Goal: Transaction & Acquisition: Purchase product/service

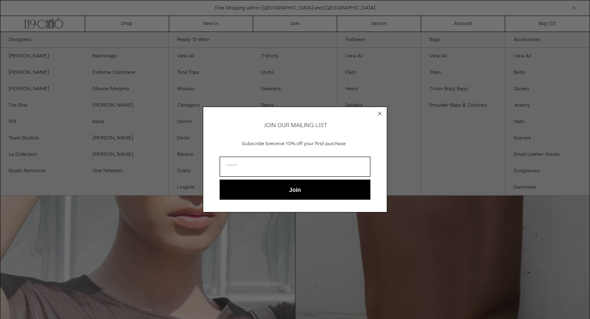
click at [382, 113] on circle "Close dialog" at bounding box center [380, 113] width 8 height 8
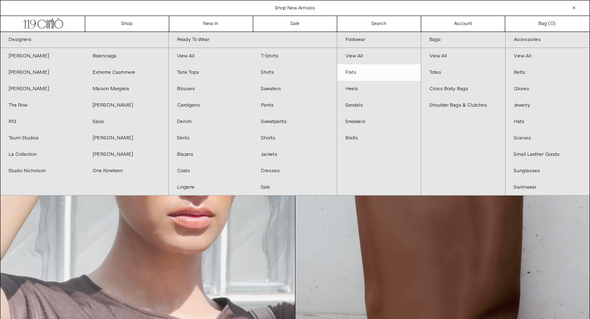
click at [374, 73] on link "Flats" at bounding box center [379, 72] width 84 height 16
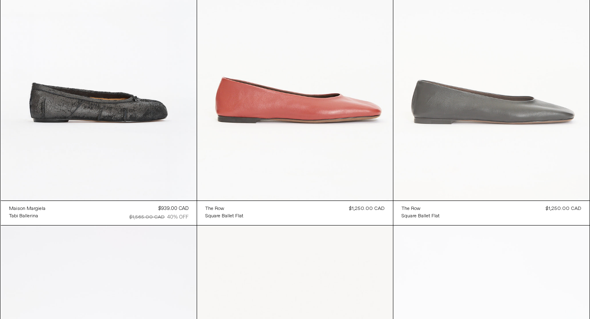
scroll to position [446, 0]
